Goal: Task Accomplishment & Management: Use online tool/utility

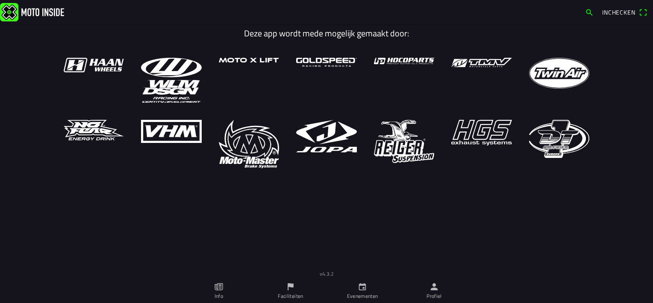
click at [431, 287] on icon "person" at bounding box center [434, 286] width 9 height 9
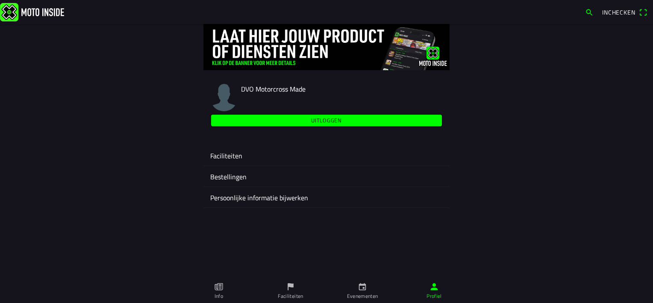
click at [224, 157] on ion-label "Faciliteiten" at bounding box center [326, 156] width 233 height 10
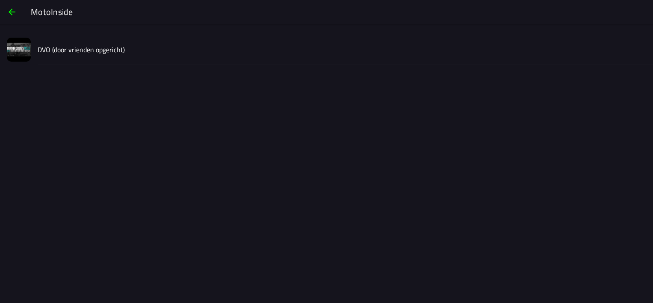
click at [0, 0] on slot "DVO (door vrienden opgericht)" at bounding box center [0, 0] width 0 height 0
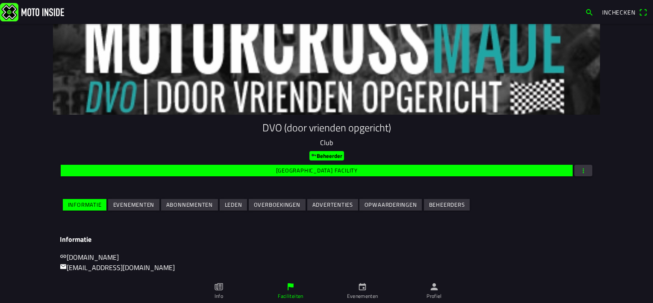
click at [0, 0] on slot "Evenementen" at bounding box center [0, 0] width 0 height 0
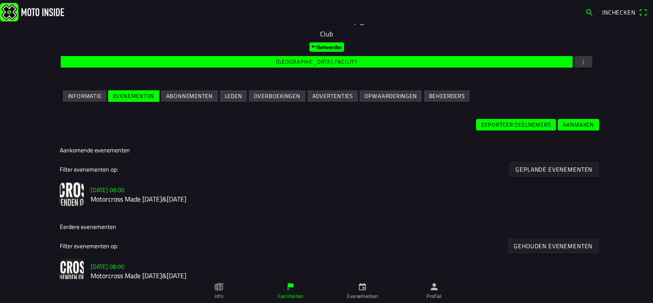
scroll to position [128, 0]
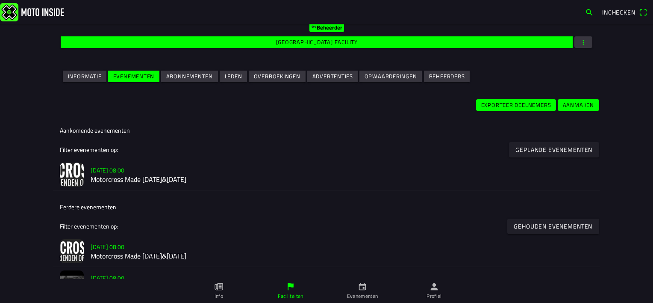
click at [138, 175] on h2 "Motorcross Made [DATE]&[DATE]" at bounding box center [342, 179] width 503 height 8
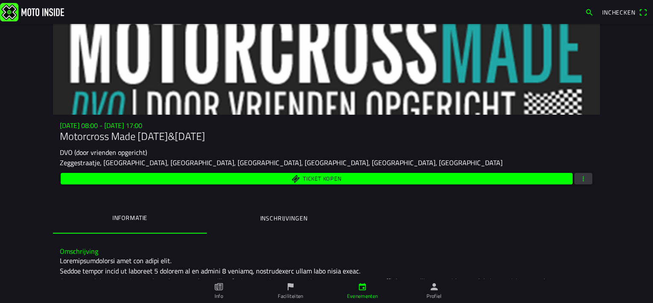
click at [585, 178] on button "button" at bounding box center [584, 179] width 18 height 12
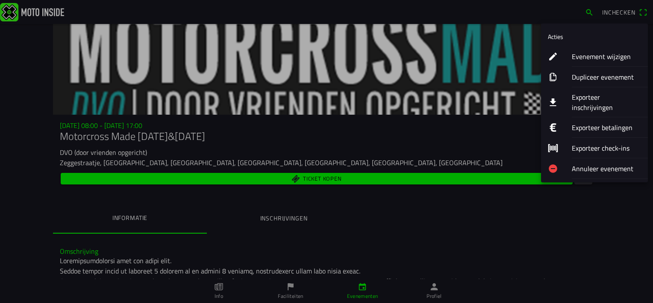
click at [595, 99] on ion-label "Exporteer inschrijvingen" at bounding box center [606, 102] width 69 height 21
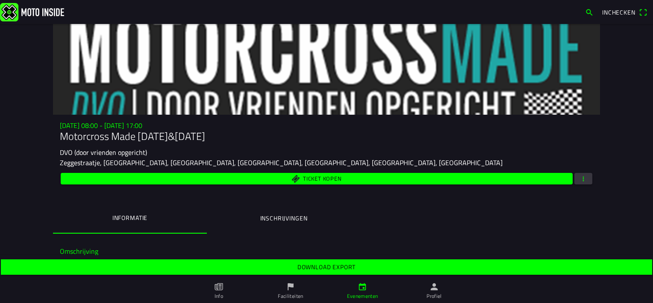
click at [0, 0] on slot "Download export" at bounding box center [0, 0] width 0 height 0
